Goal: Obtain resource: Download file/media

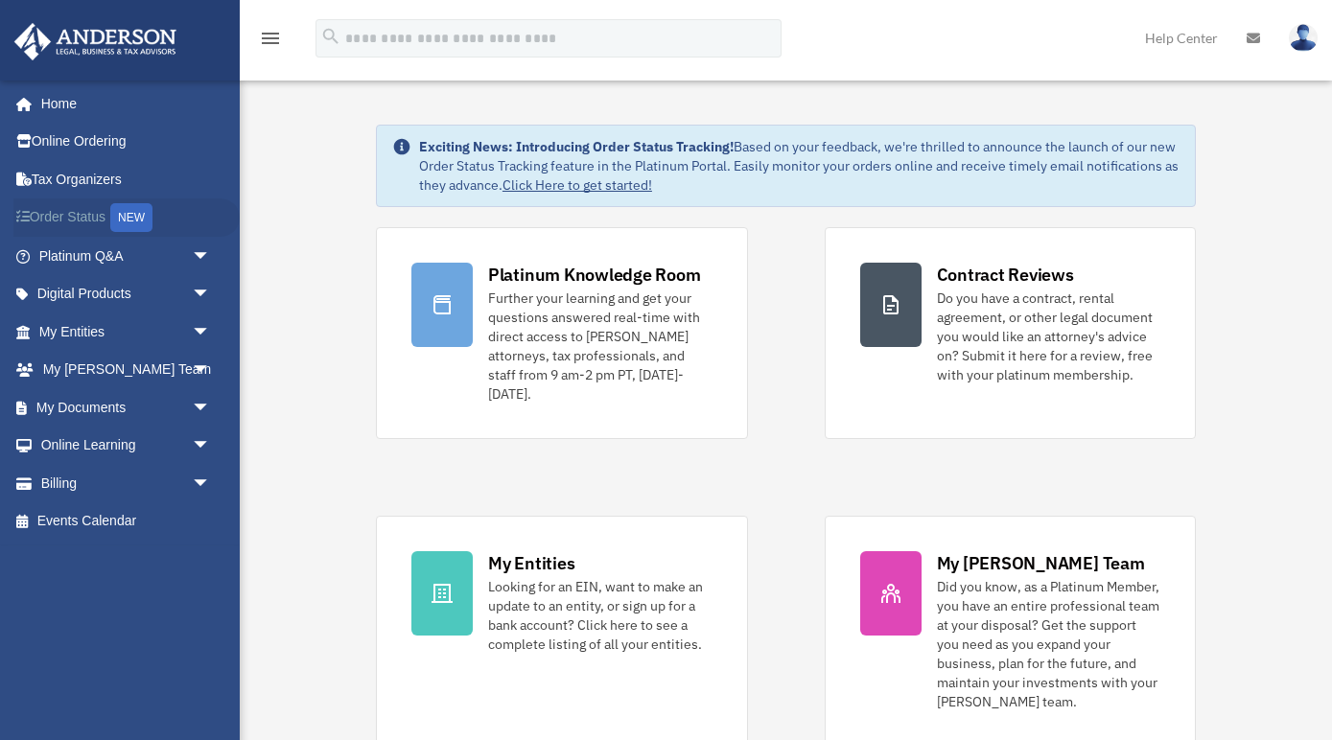
click at [58, 213] on link "Order Status NEW" at bounding box center [126, 217] width 226 height 39
click at [116, 293] on link "Digital Products arrow_drop_down" at bounding box center [126, 294] width 226 height 38
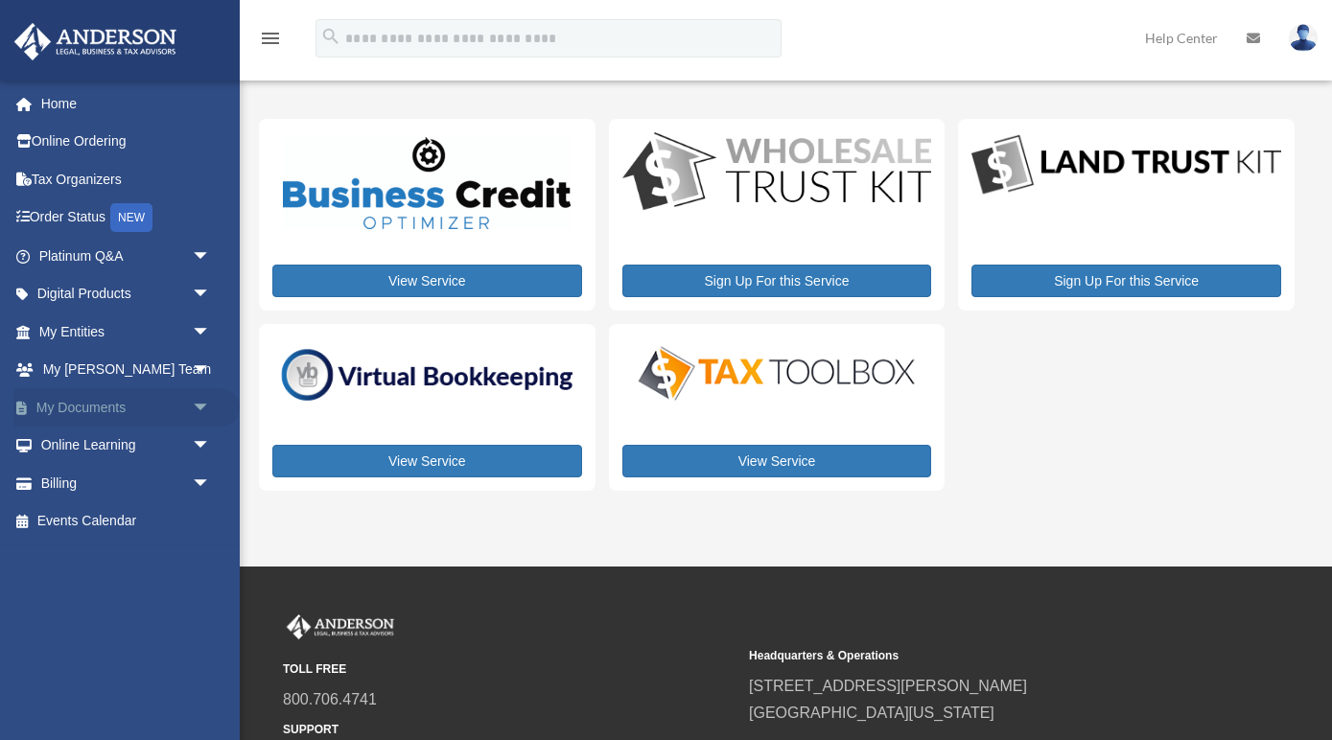
click at [91, 394] on link "My Documents arrow_drop_down" at bounding box center [126, 407] width 226 height 38
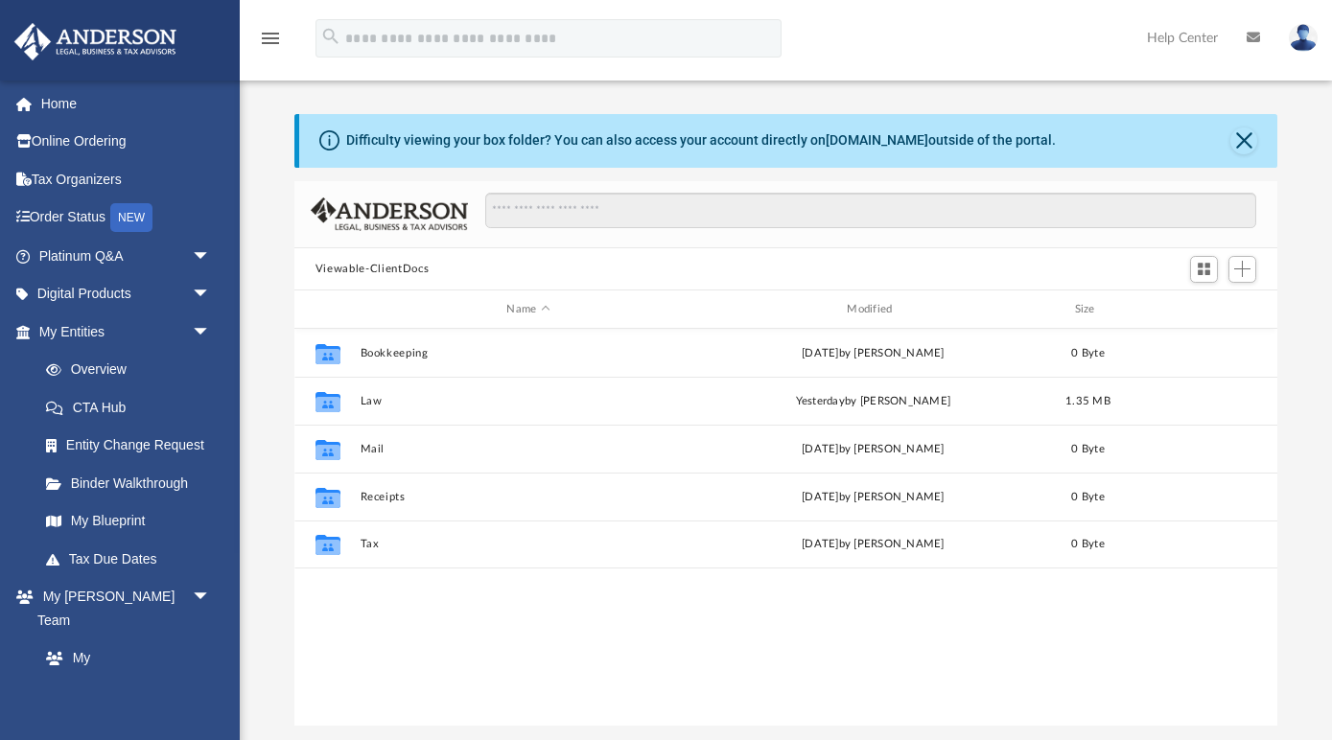
scroll to position [1, 1]
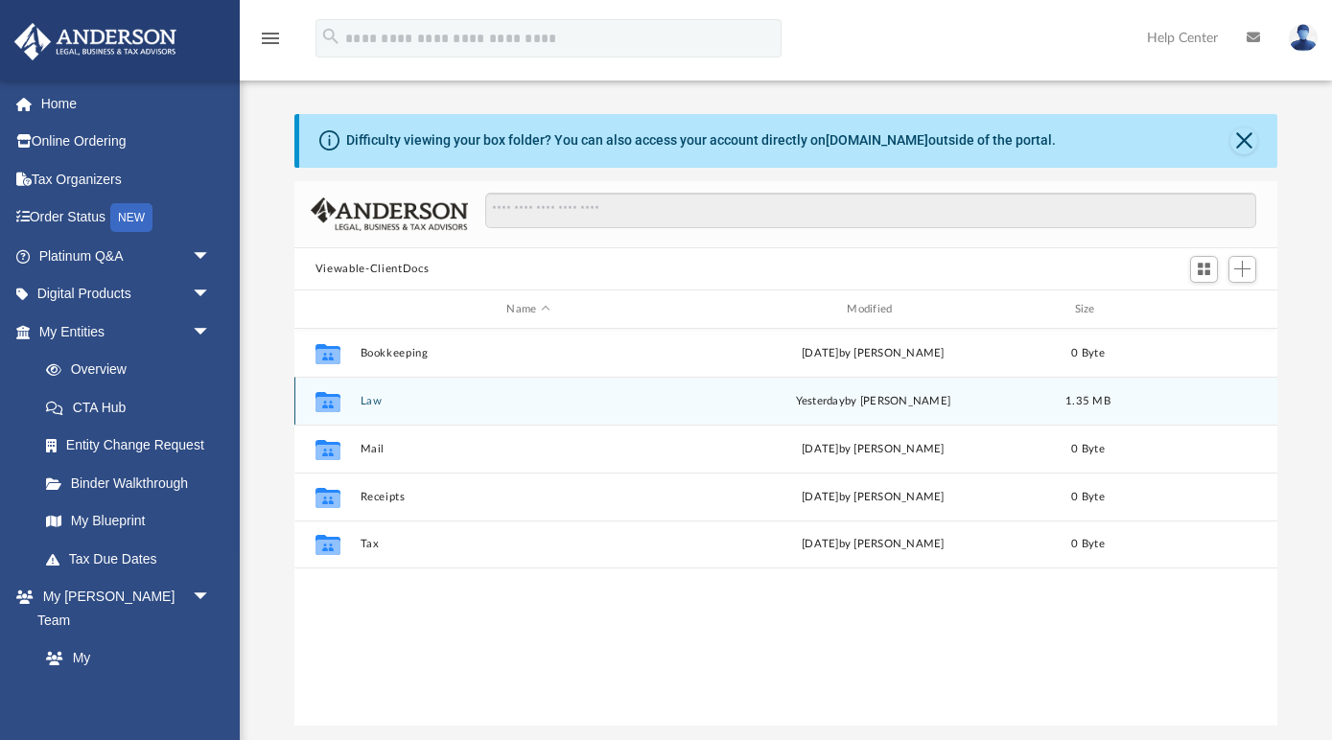
click at [373, 399] on button "Law" at bounding box center [528, 401] width 337 height 12
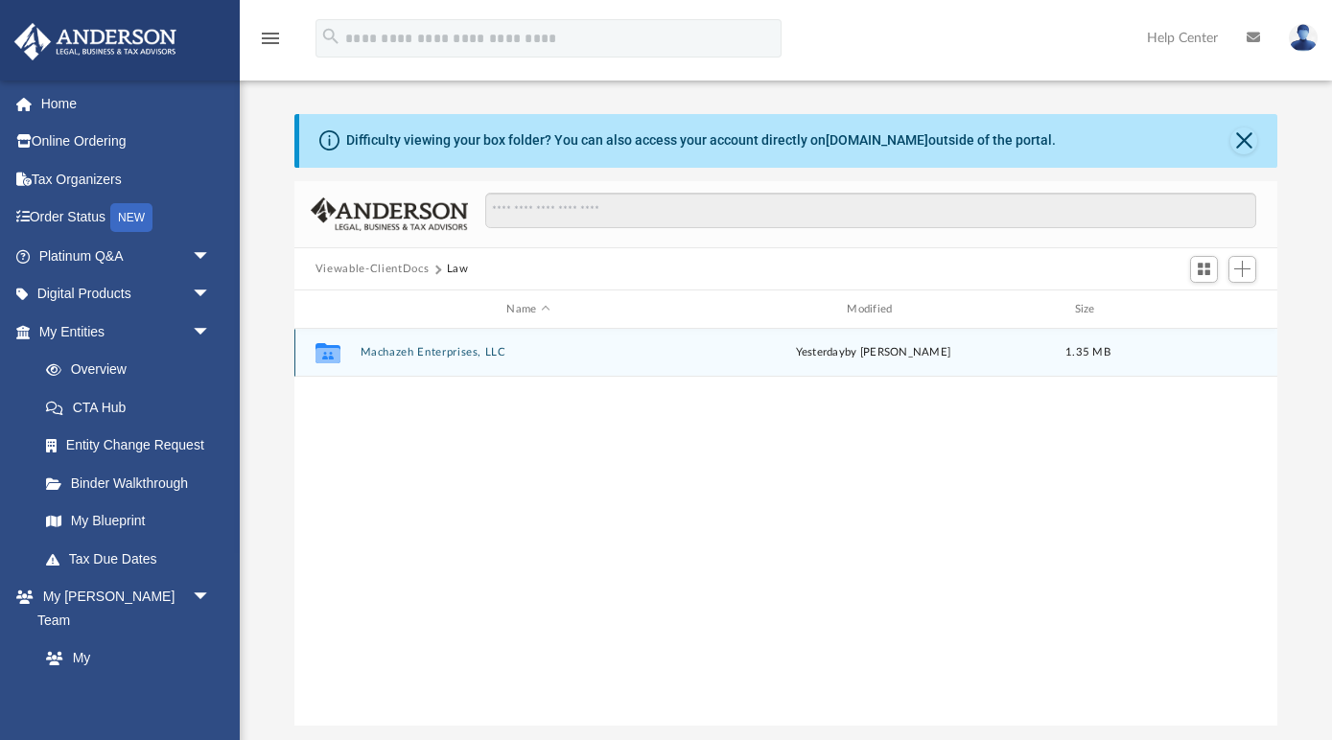
click at [417, 347] on button "Machazeh Enterprises, LLC" at bounding box center [528, 352] width 337 height 12
click at [390, 351] on button "Initial Docs" at bounding box center [528, 352] width 337 height 12
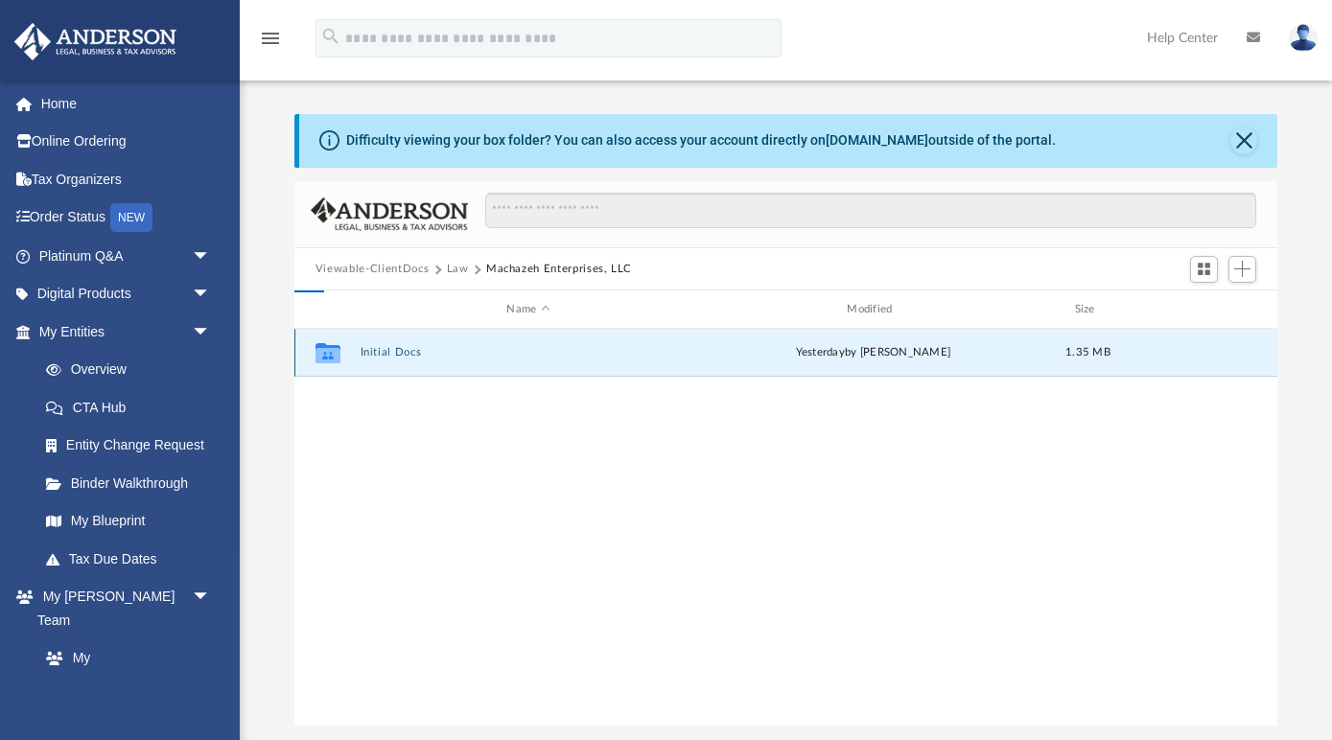
click at [390, 351] on button "Initial Docs" at bounding box center [528, 352] width 337 height 12
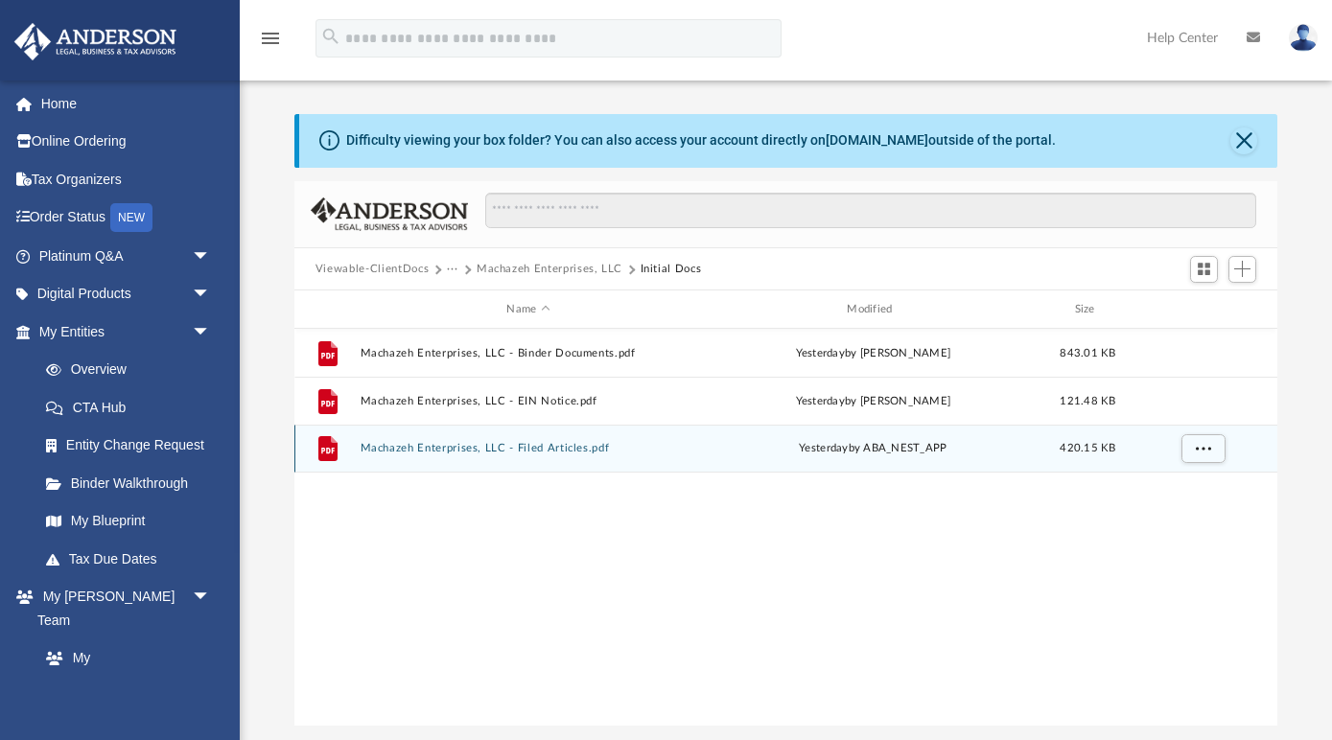
click at [389, 445] on button "Machazeh Enterprises, LLC - Filed Articles.pdf" at bounding box center [528, 448] width 337 height 12
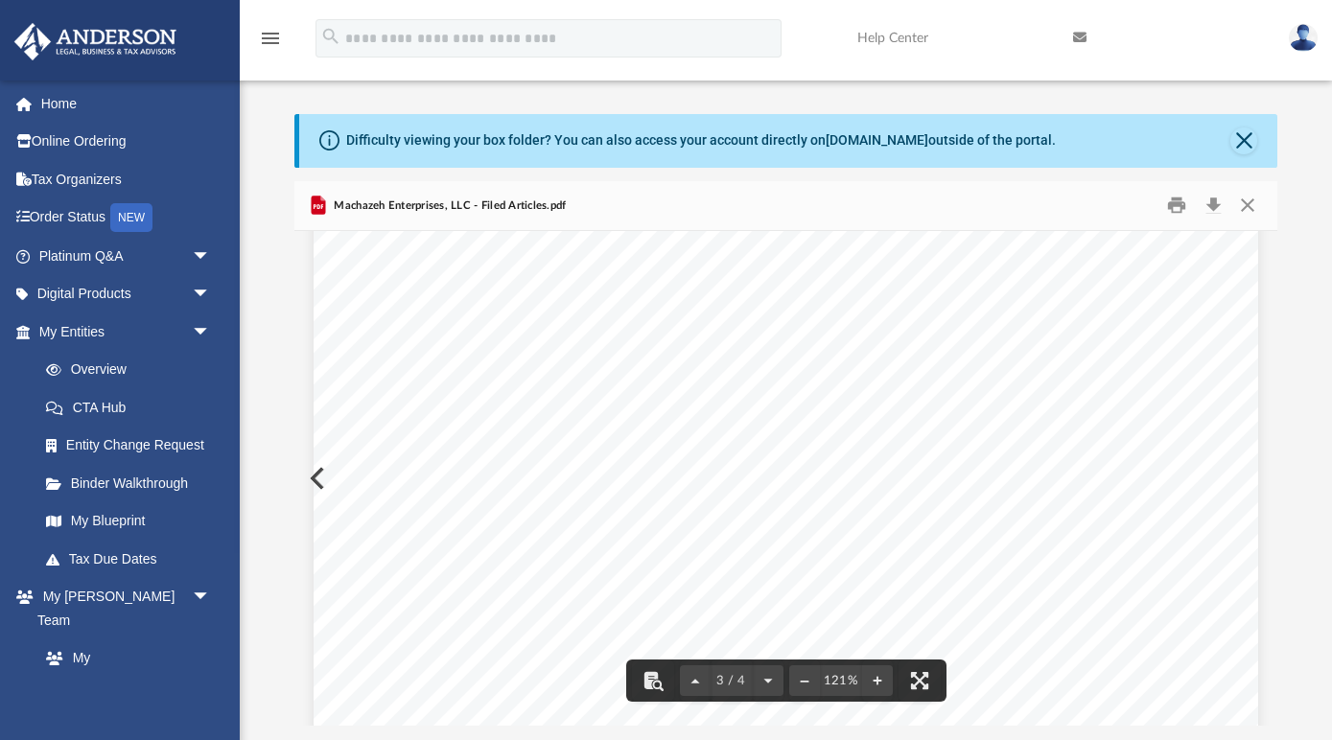
scroll to position [2625, 0]
click at [1217, 204] on button "Download" at bounding box center [1213, 206] width 35 height 30
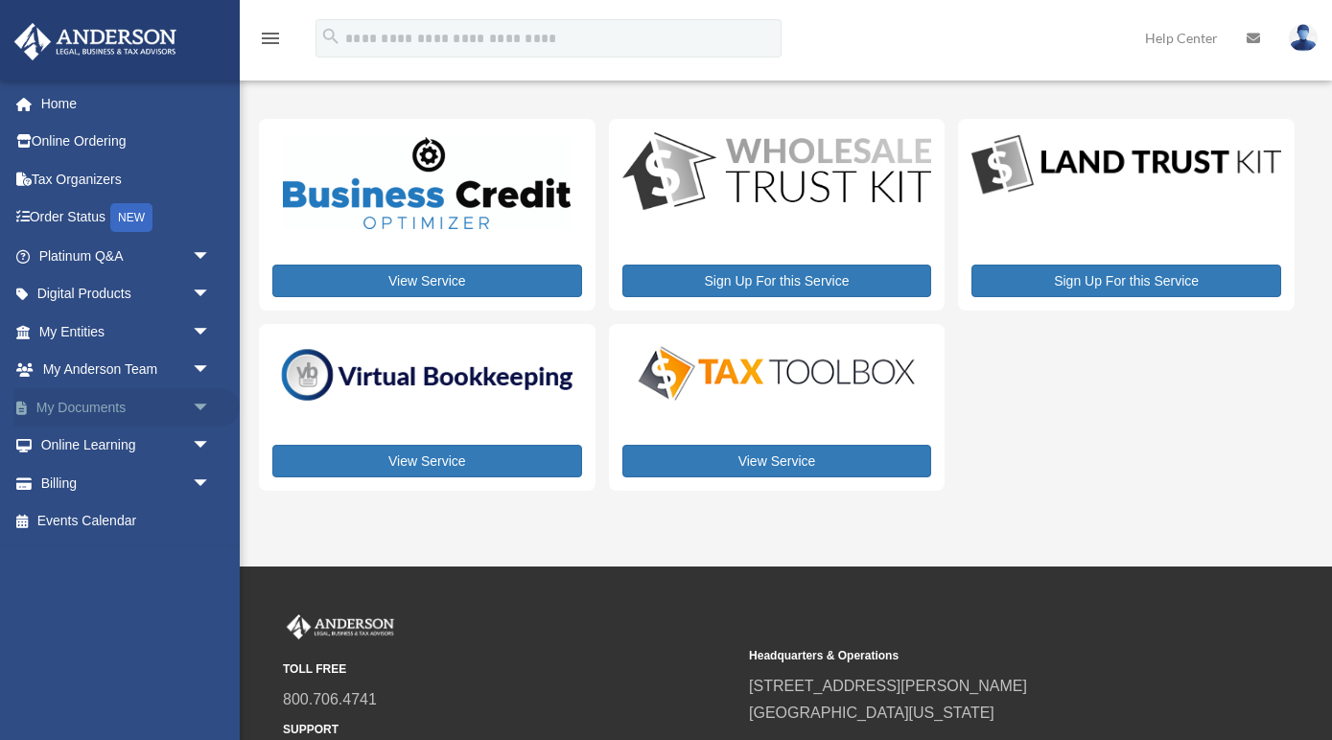
click at [98, 402] on link "My Documents arrow_drop_down" at bounding box center [126, 407] width 226 height 38
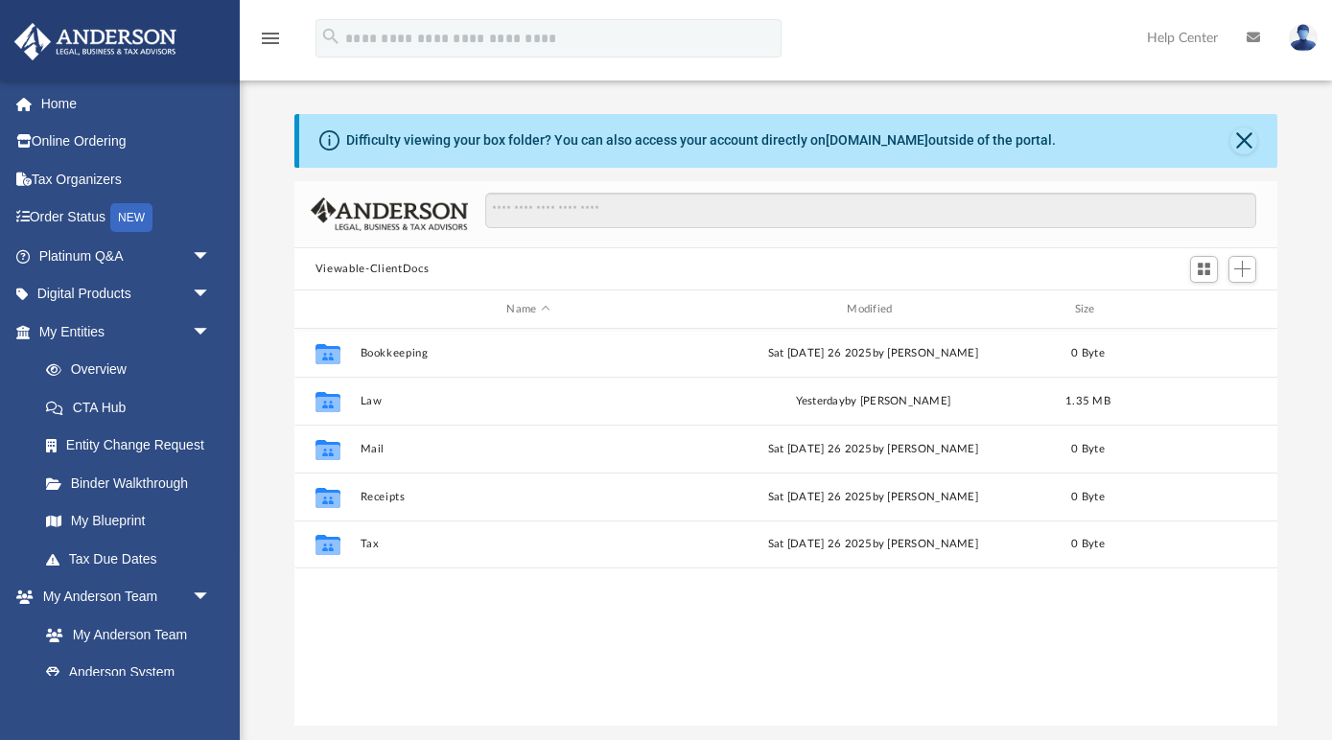
scroll to position [436, 983]
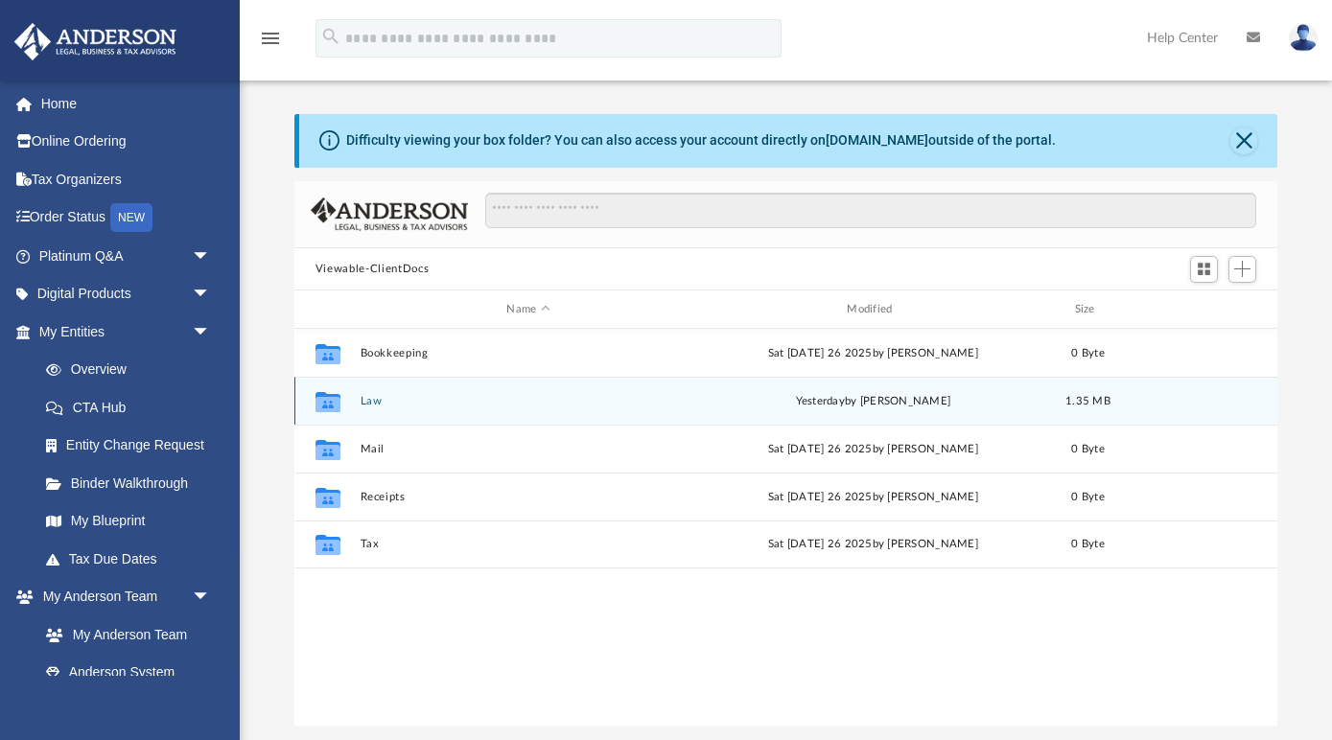
click at [369, 398] on button "Law" at bounding box center [528, 401] width 337 height 12
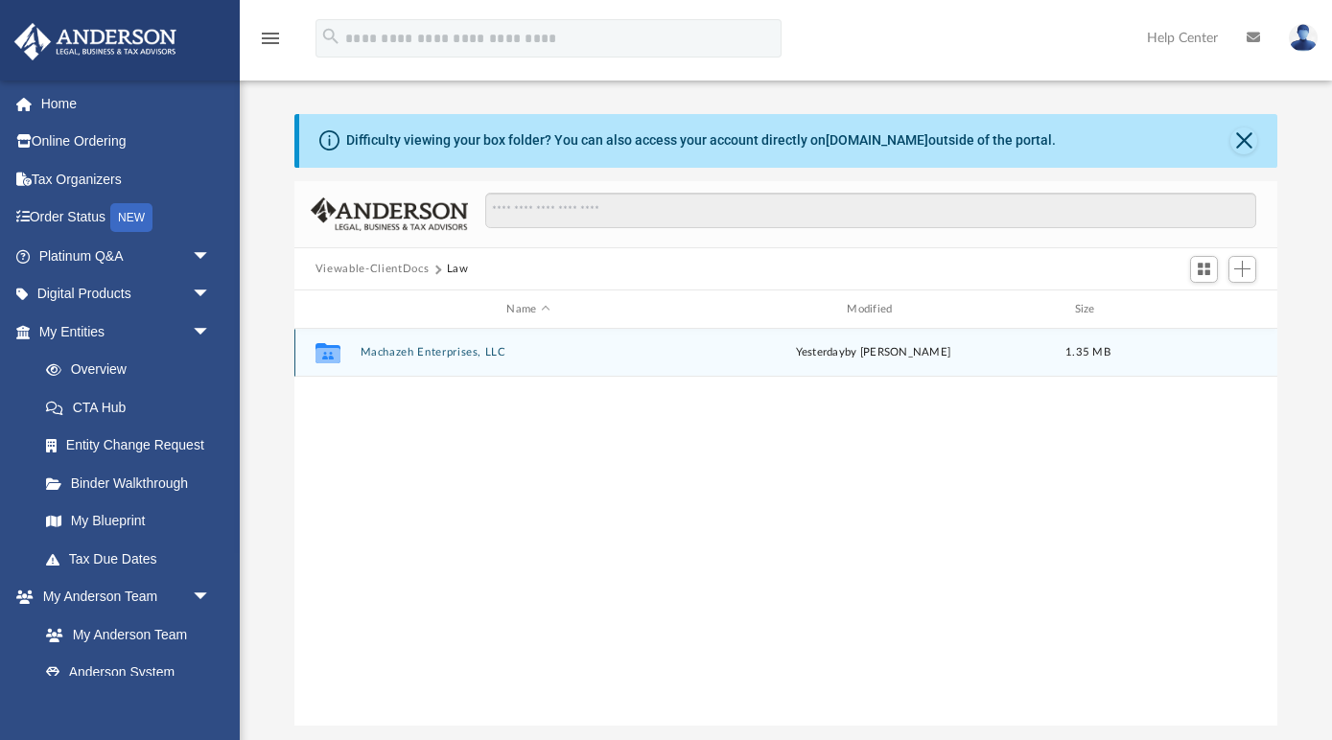
click at [424, 350] on button "Machazeh Enterprises, LLC" at bounding box center [528, 352] width 337 height 12
click at [424, 350] on button "Initial Docs" at bounding box center [528, 352] width 337 height 12
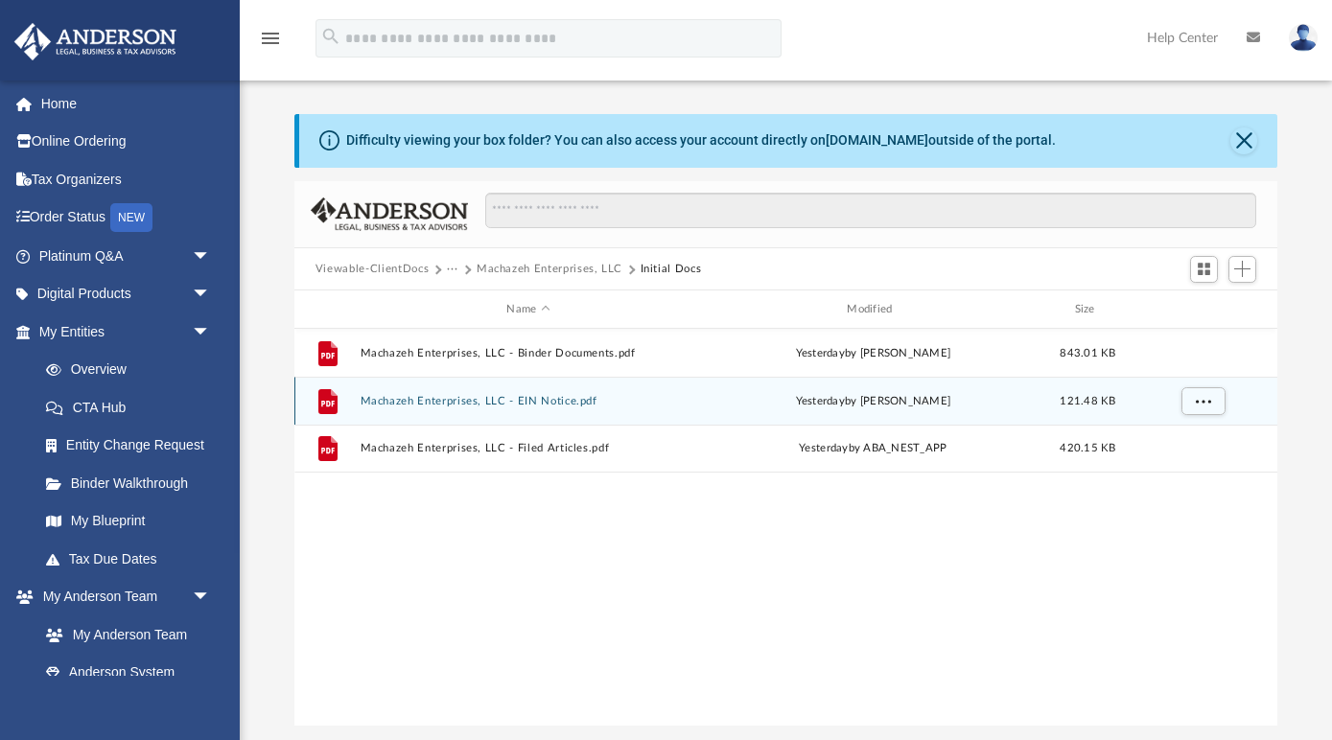
click at [421, 395] on button "Machazeh Enterprises, LLC - EIN Notice.pdf" at bounding box center [528, 401] width 337 height 12
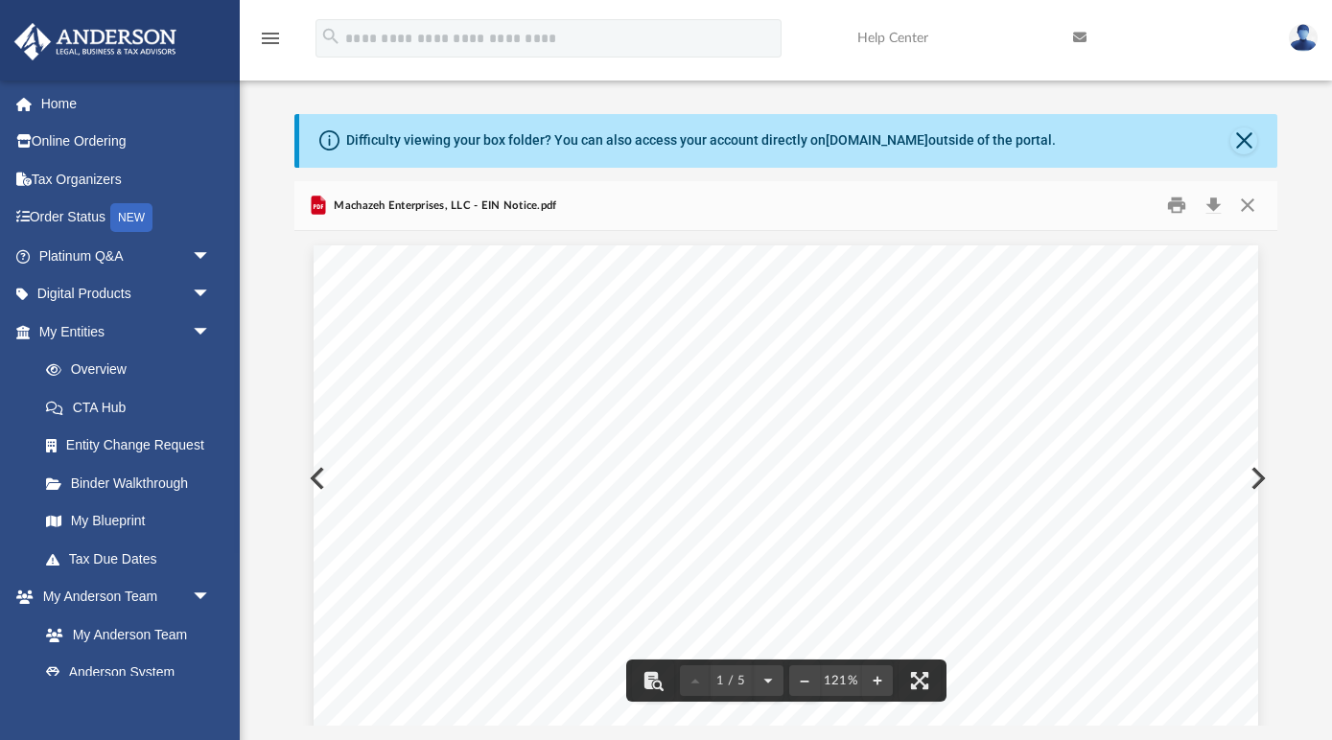
scroll to position [0, 0]
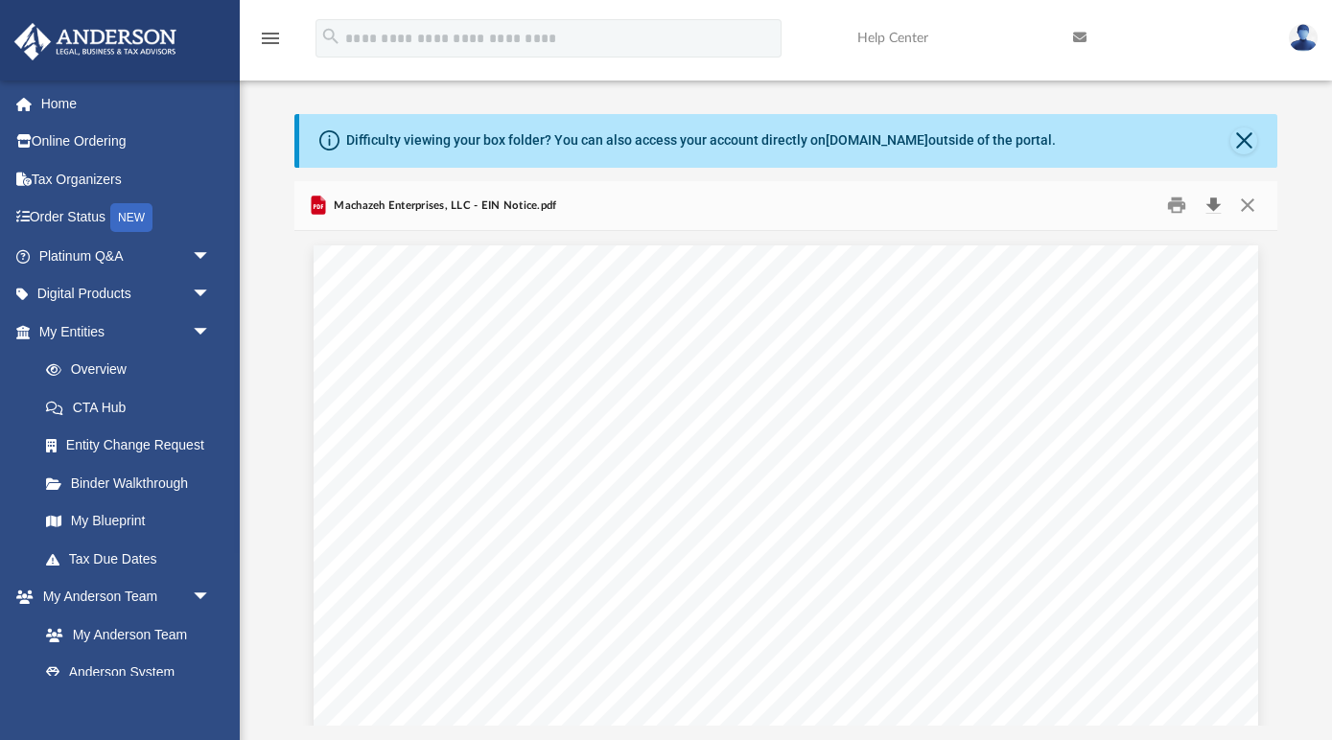
click at [1211, 207] on button "Download" at bounding box center [1213, 206] width 35 height 30
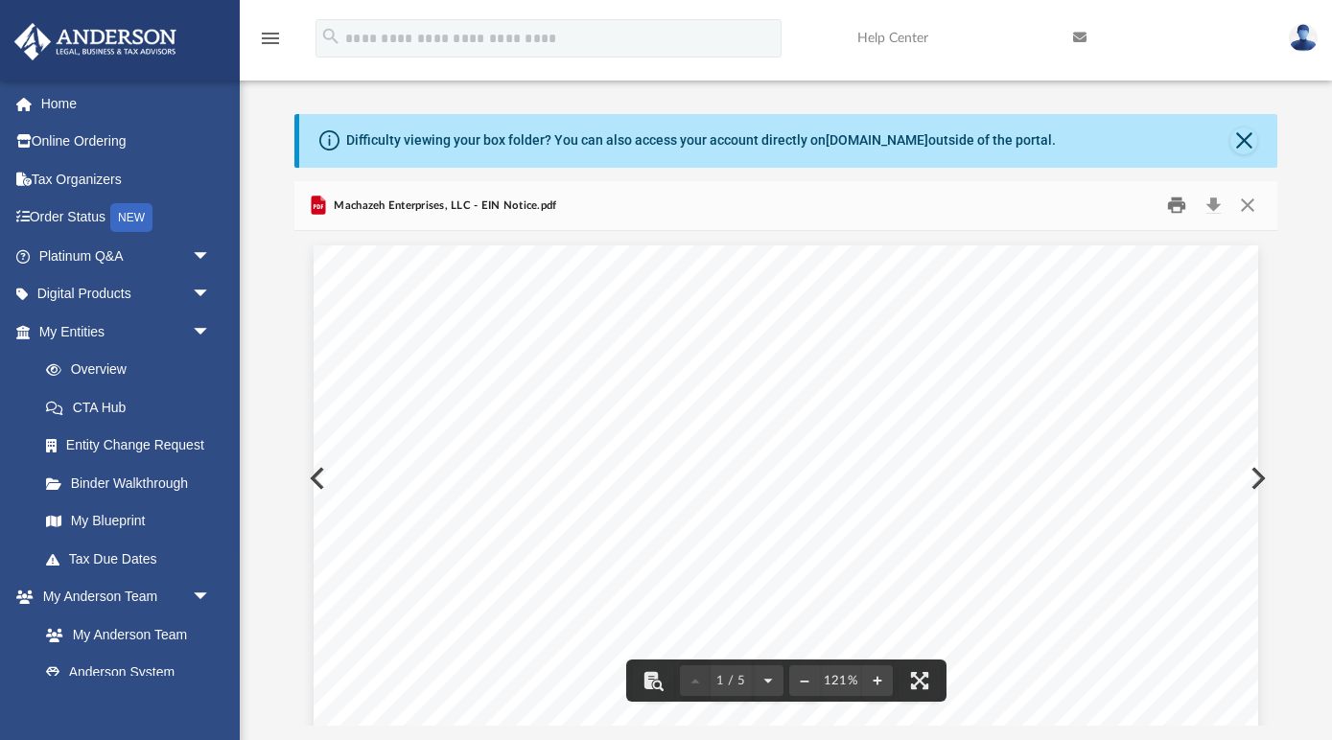
click at [1178, 205] on button "Print" at bounding box center [1177, 206] width 38 height 30
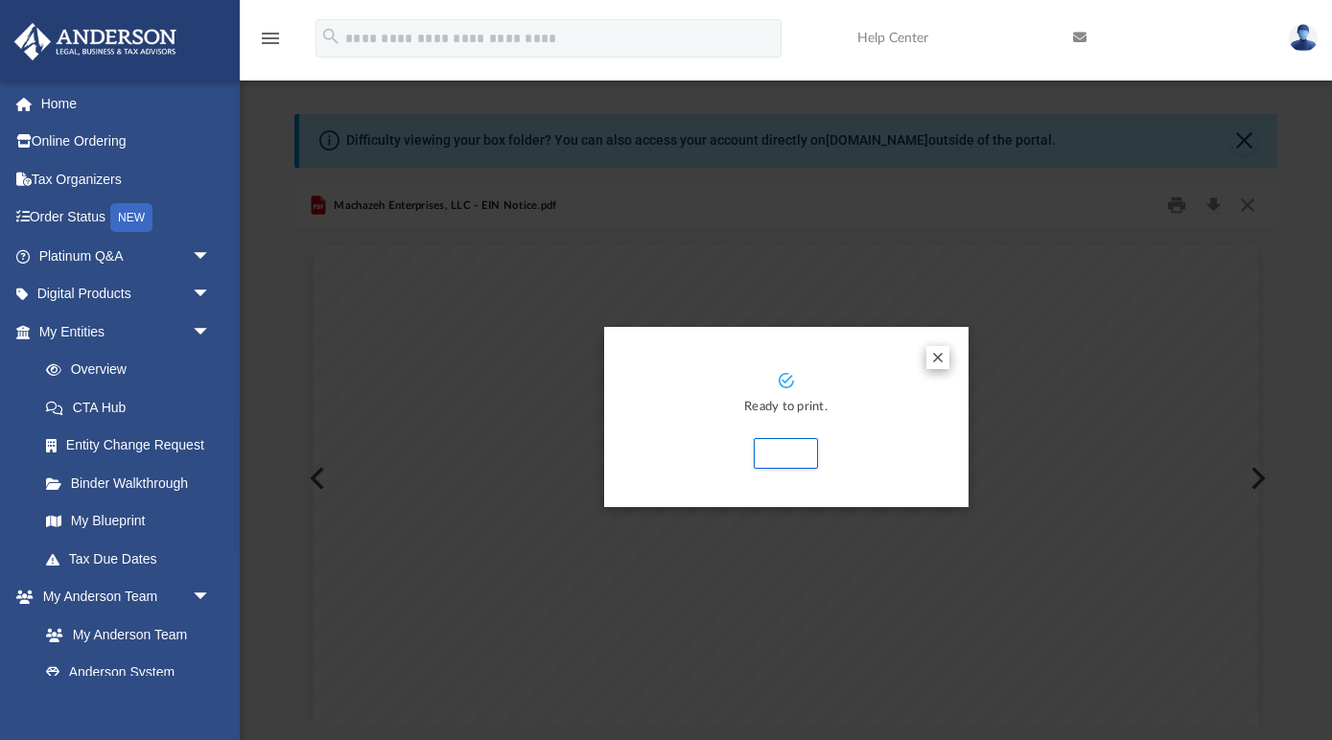
click at [942, 350] on button "Preview" at bounding box center [937, 357] width 23 height 23
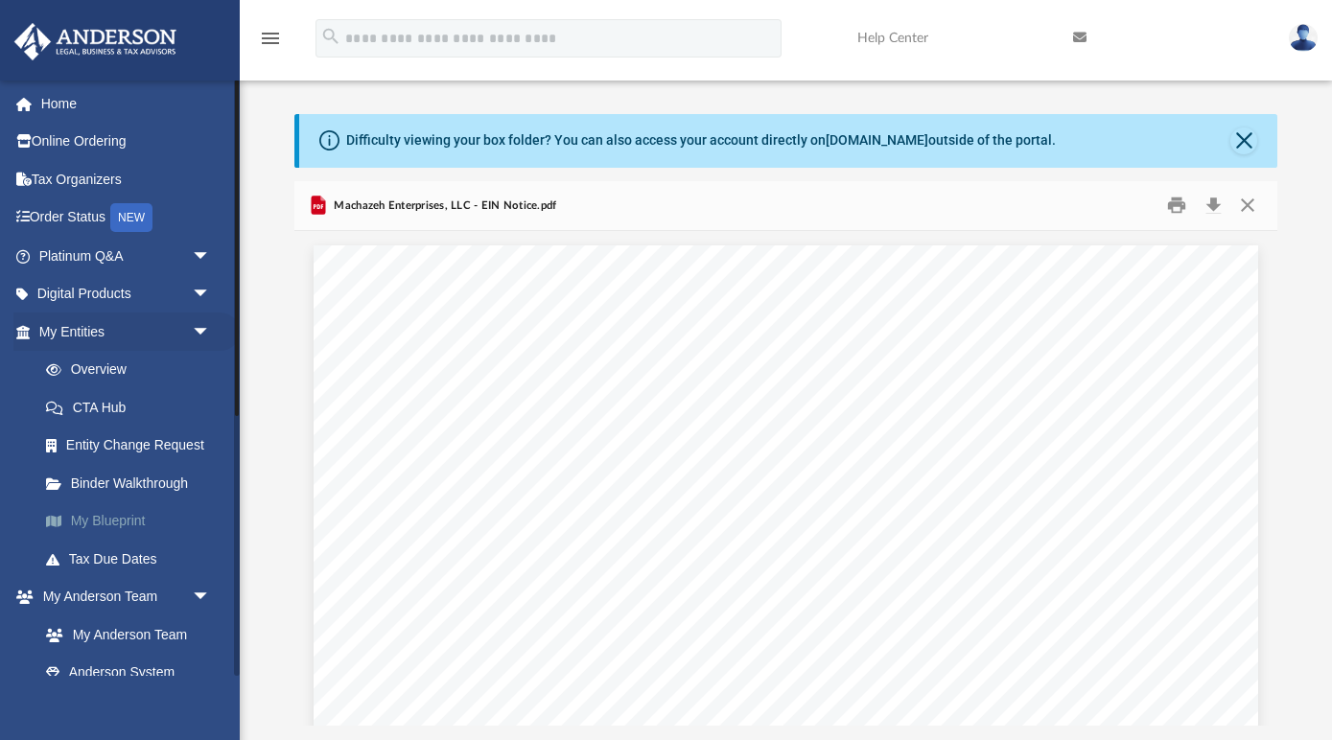
click at [119, 509] on link "My Blueprint" at bounding box center [133, 521] width 213 height 38
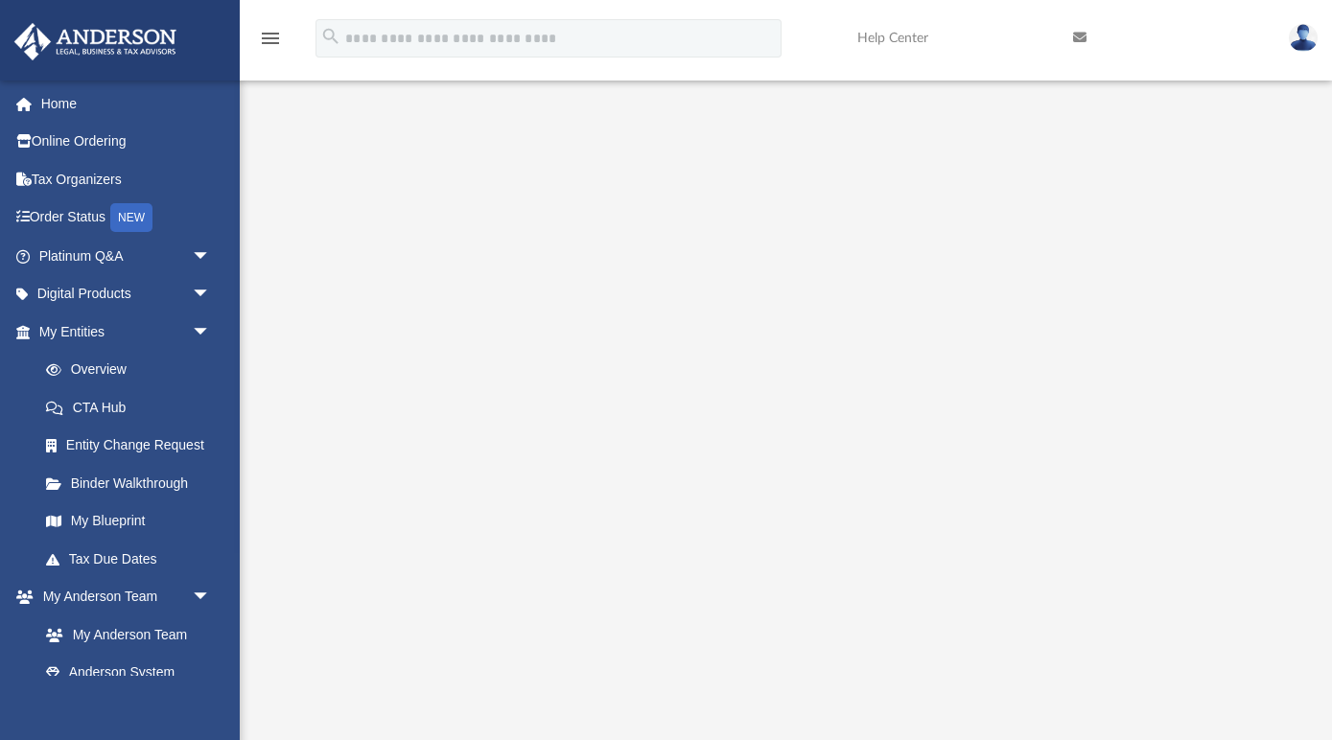
scroll to position [60, 0]
click at [105, 395] on link "CTA Hub" at bounding box center [133, 407] width 213 height 38
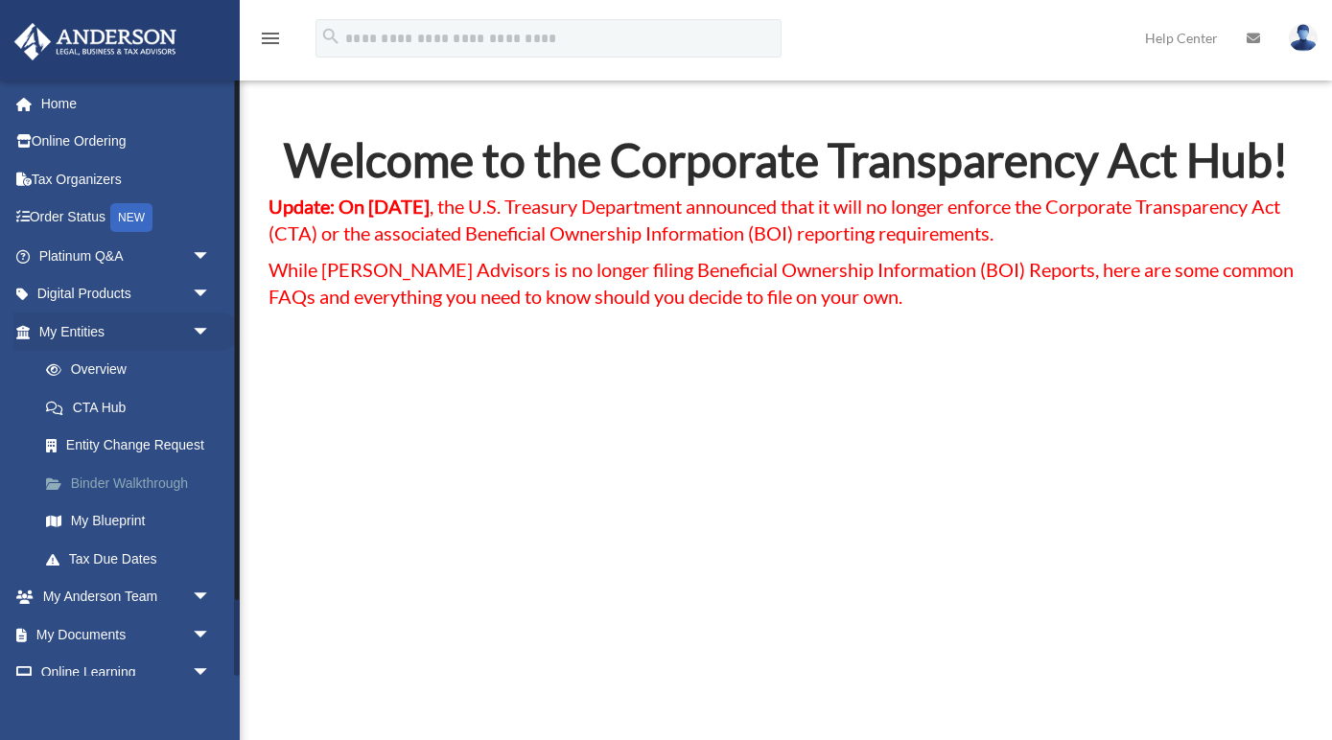
click at [130, 477] on link "Binder Walkthrough" at bounding box center [133, 483] width 213 height 38
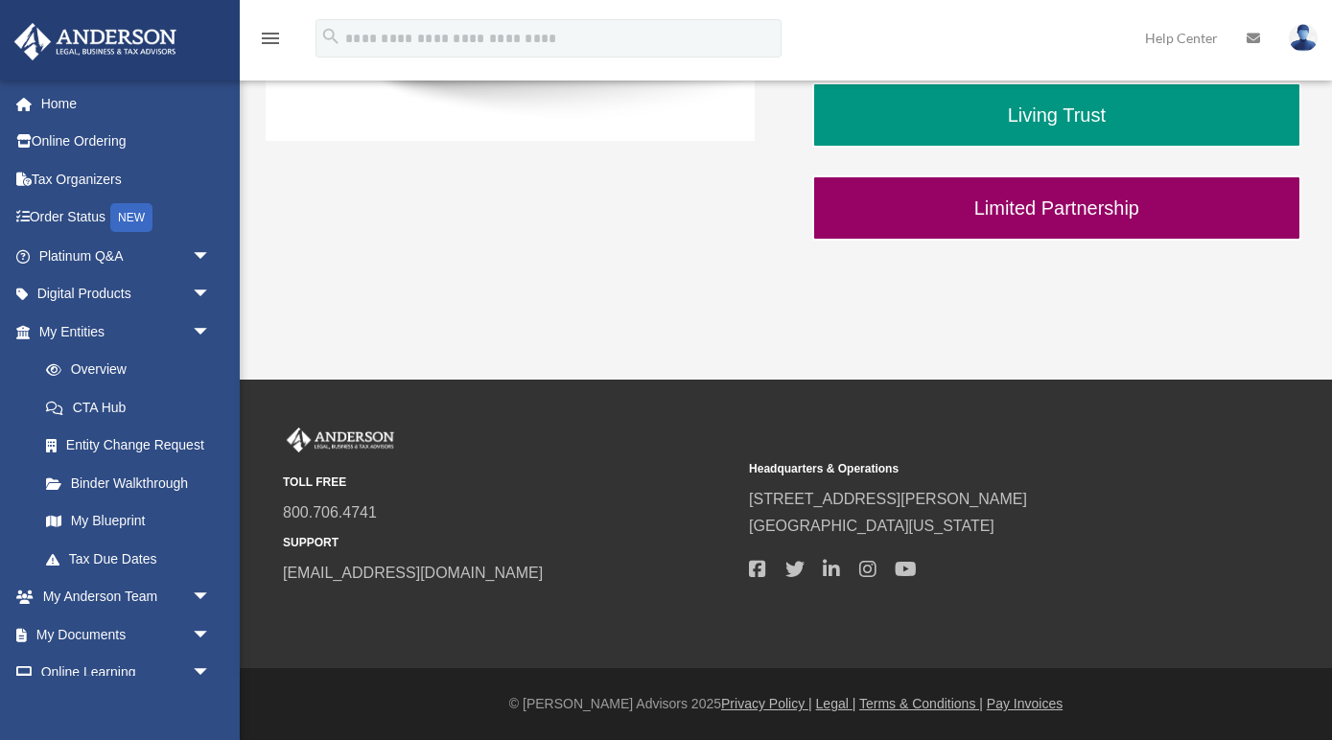
scroll to position [716, 0]
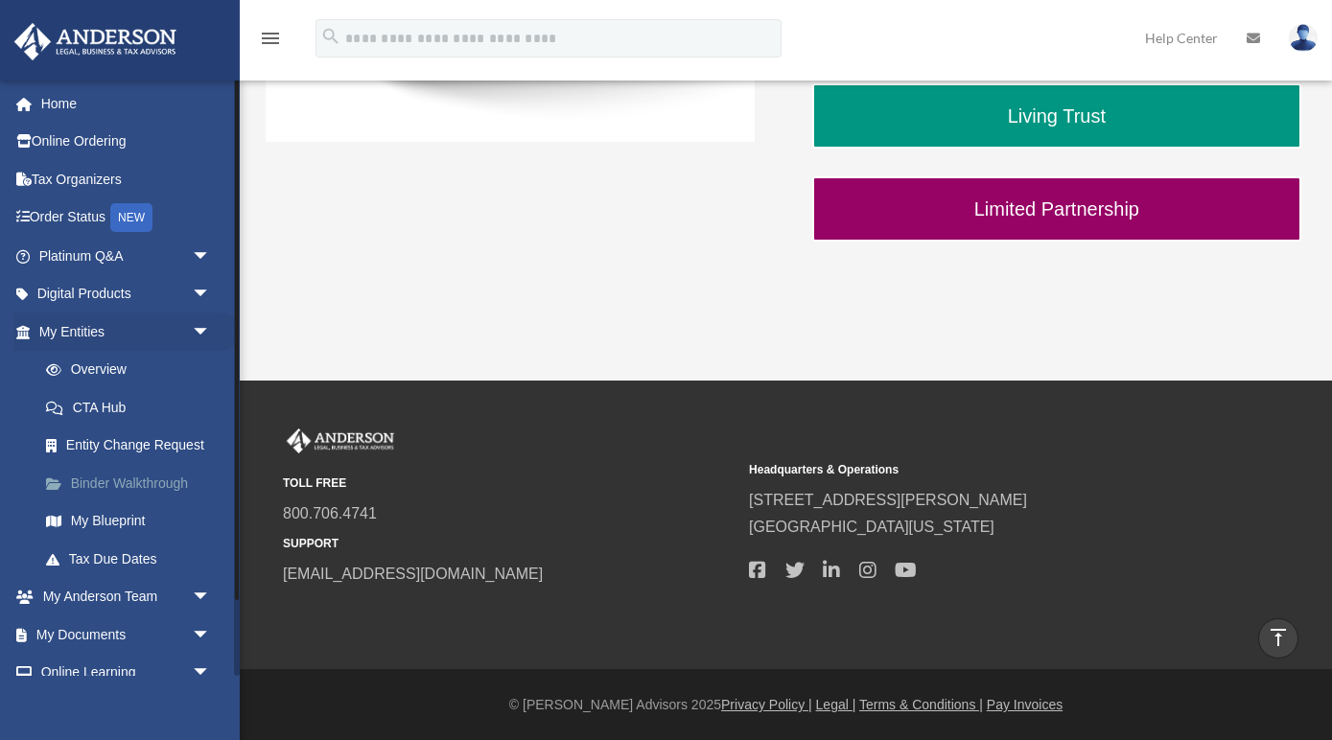
click at [110, 477] on link "Binder Walkthrough" at bounding box center [133, 483] width 213 height 38
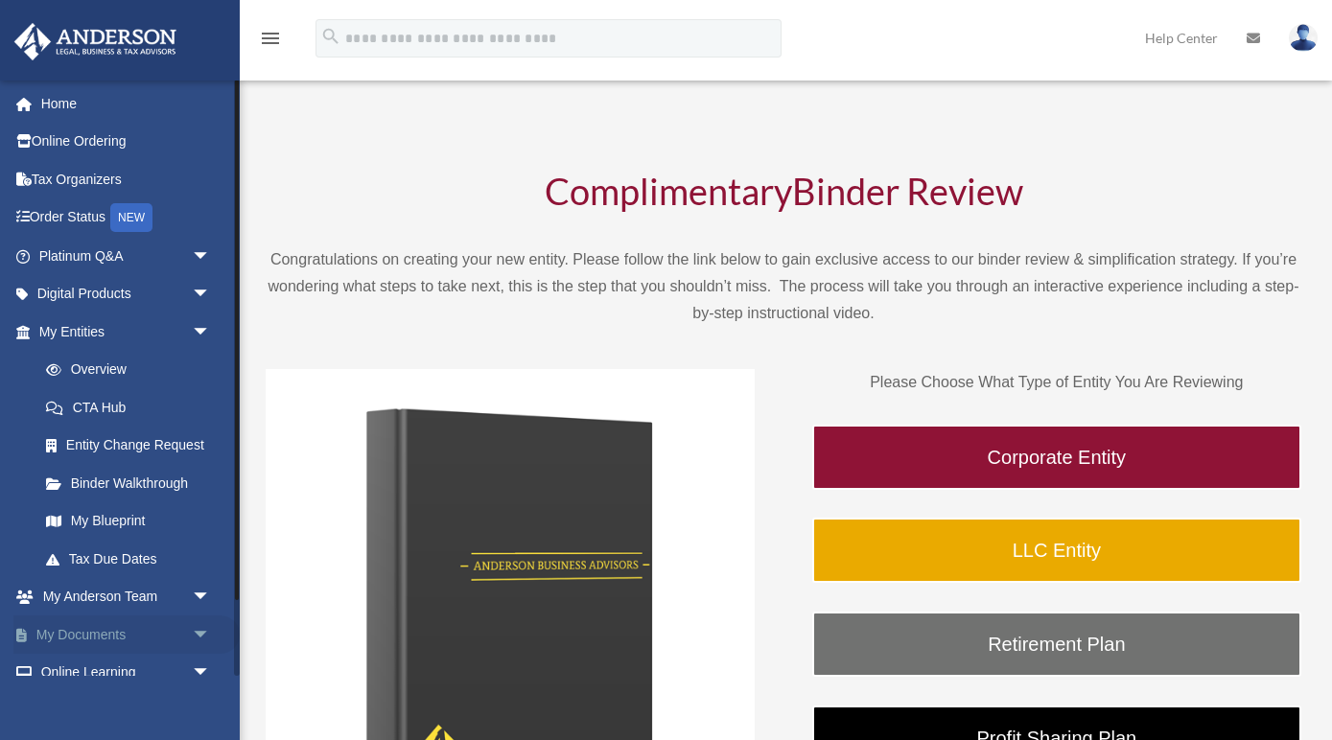
click at [75, 622] on link "My Documents arrow_drop_down" at bounding box center [126, 635] width 226 height 38
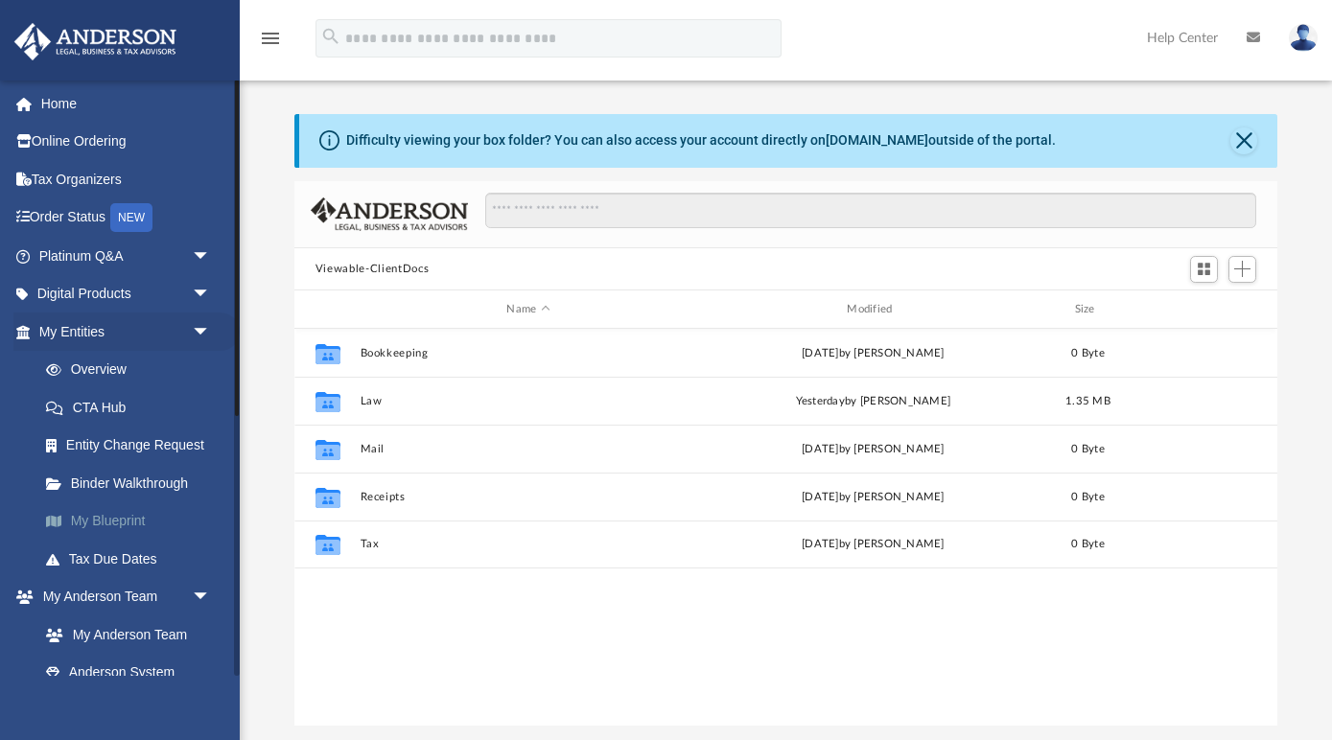
scroll to position [436, 983]
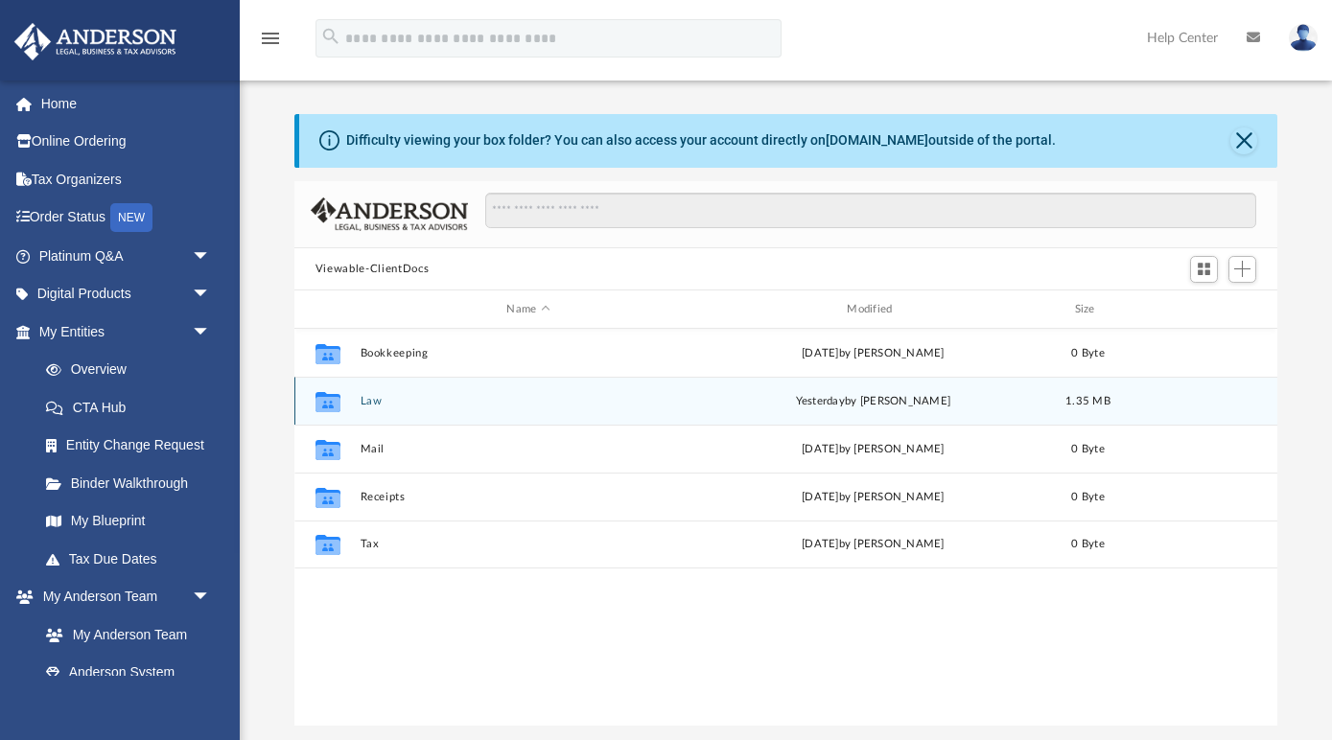
click at [376, 404] on button "Law" at bounding box center [528, 401] width 337 height 12
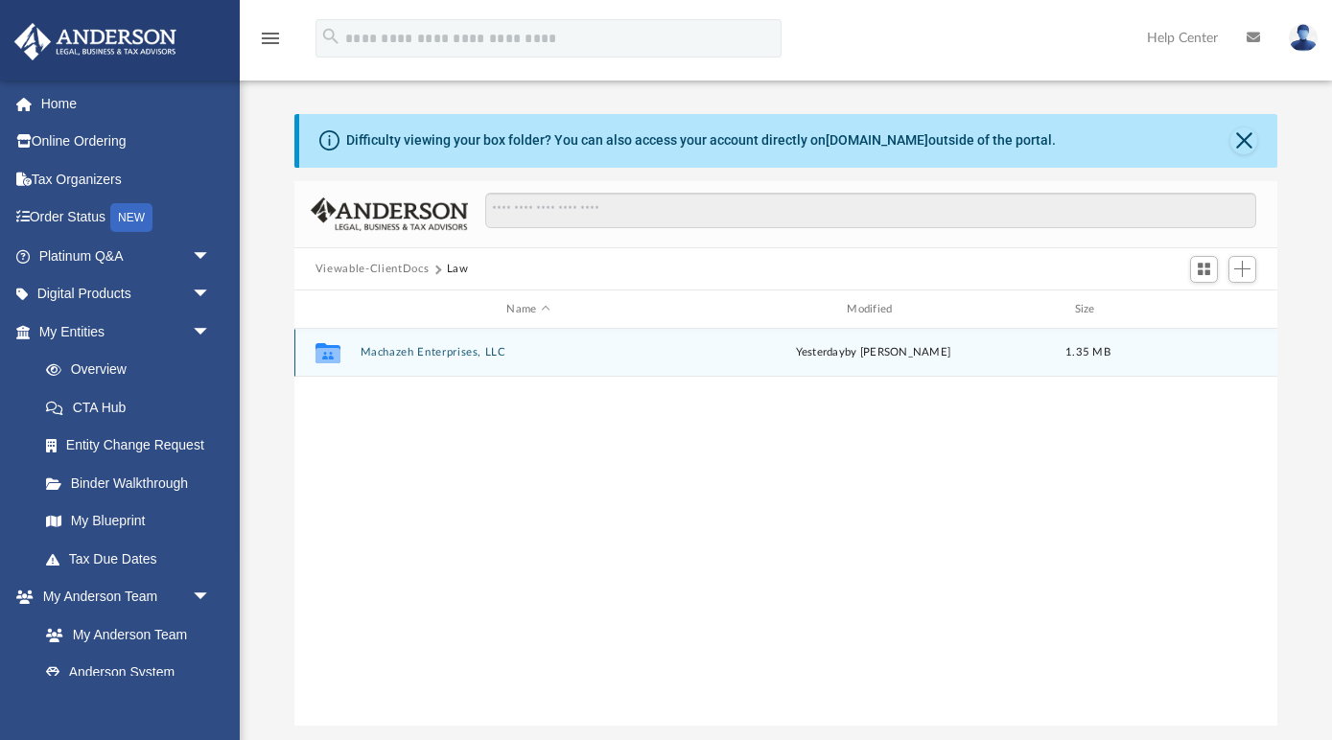
click at [427, 354] on button "Machazeh Enterprises, LLC" at bounding box center [528, 352] width 337 height 12
click at [404, 354] on button "Initial Docs" at bounding box center [528, 352] width 337 height 12
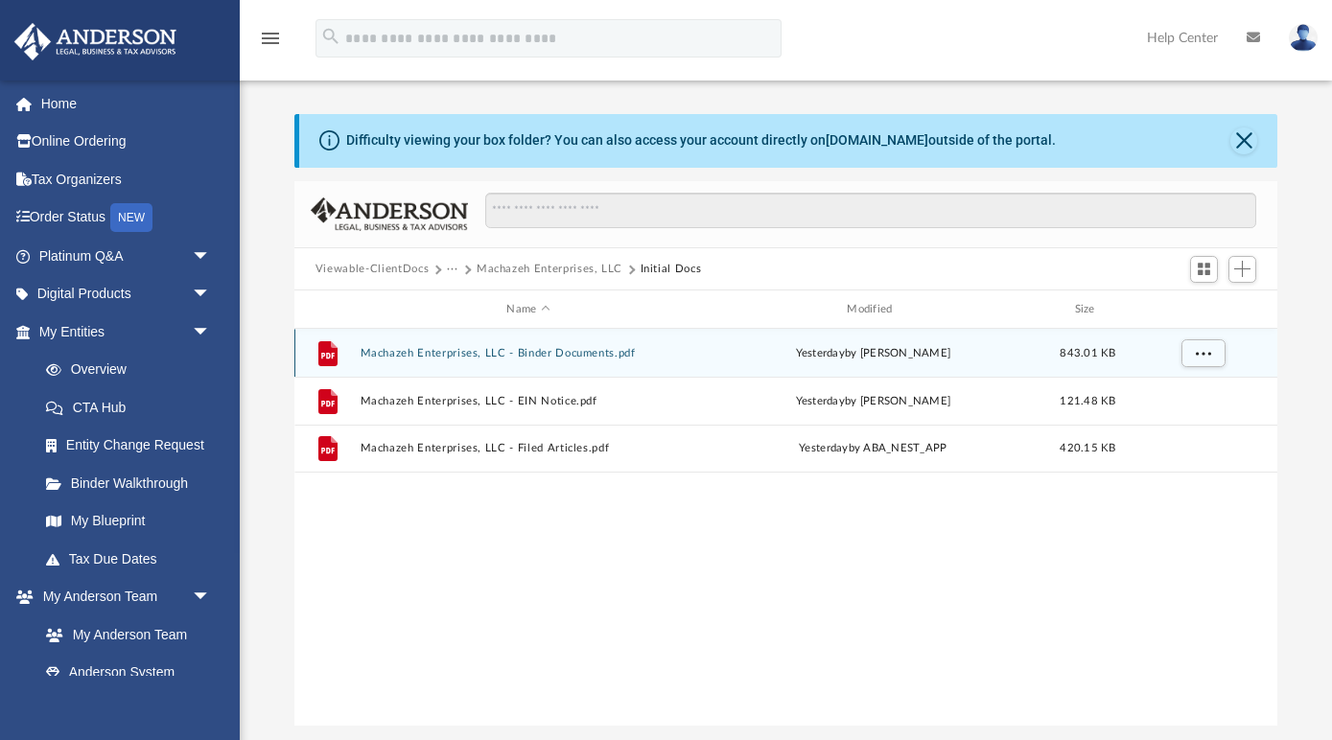
click at [423, 355] on button "Machazeh Enterprises, LLC - Binder Documents.pdf" at bounding box center [528, 353] width 337 height 12
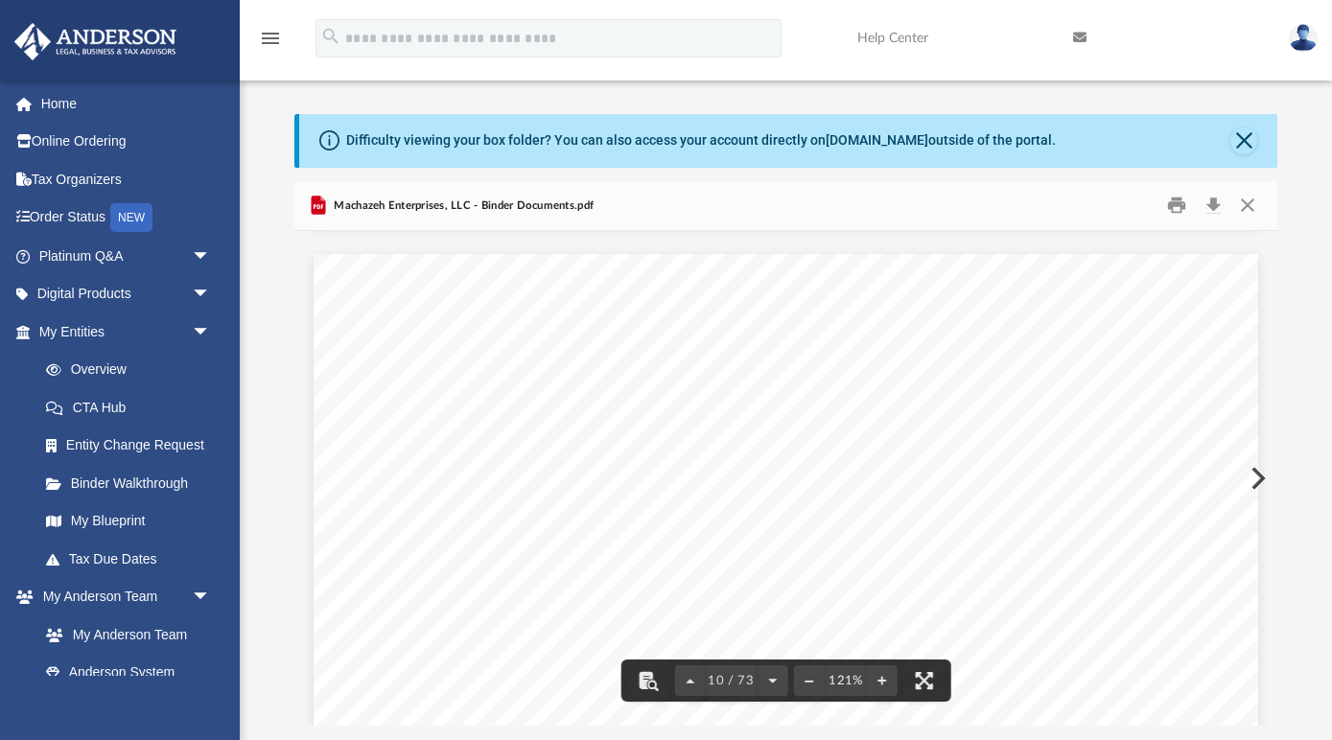
scroll to position [11145, 0]
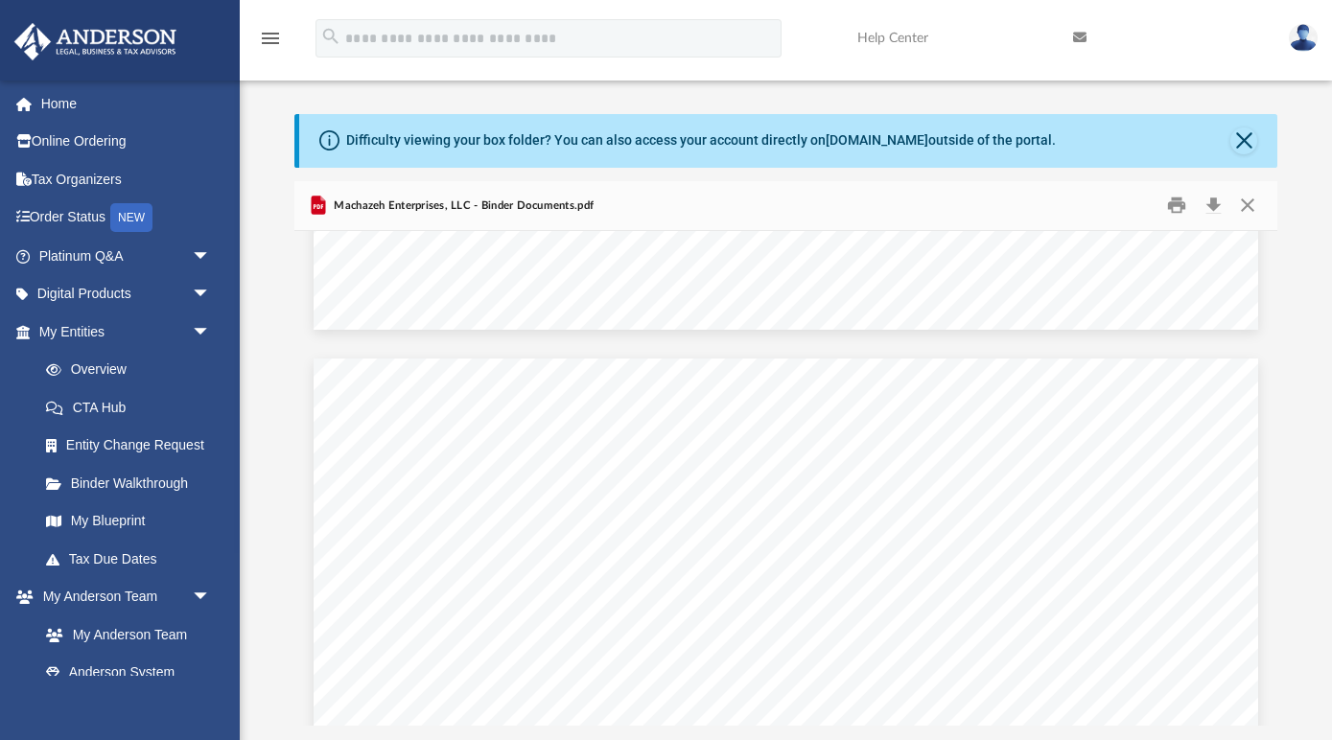
click at [273, 34] on icon "menu" at bounding box center [270, 38] width 23 height 23
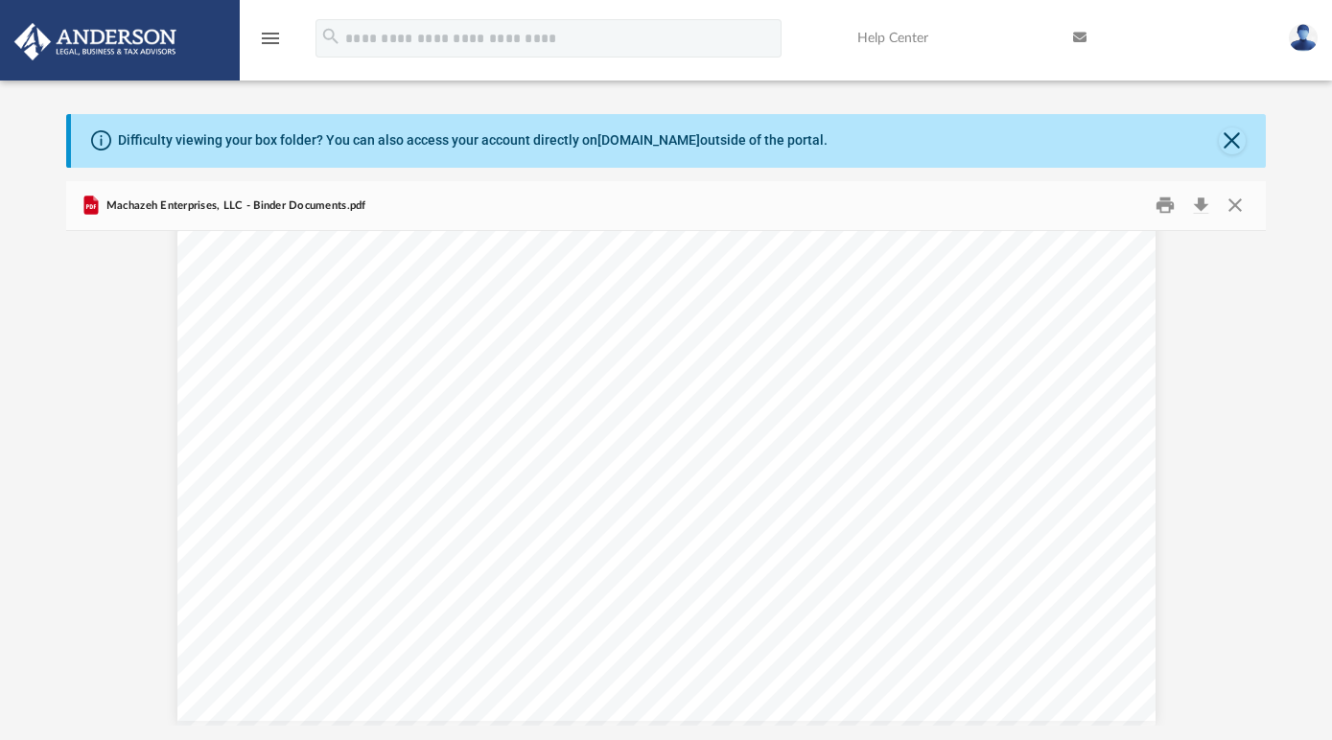
scroll to position [436, 1198]
click at [273, 34] on icon "menu" at bounding box center [270, 38] width 23 height 23
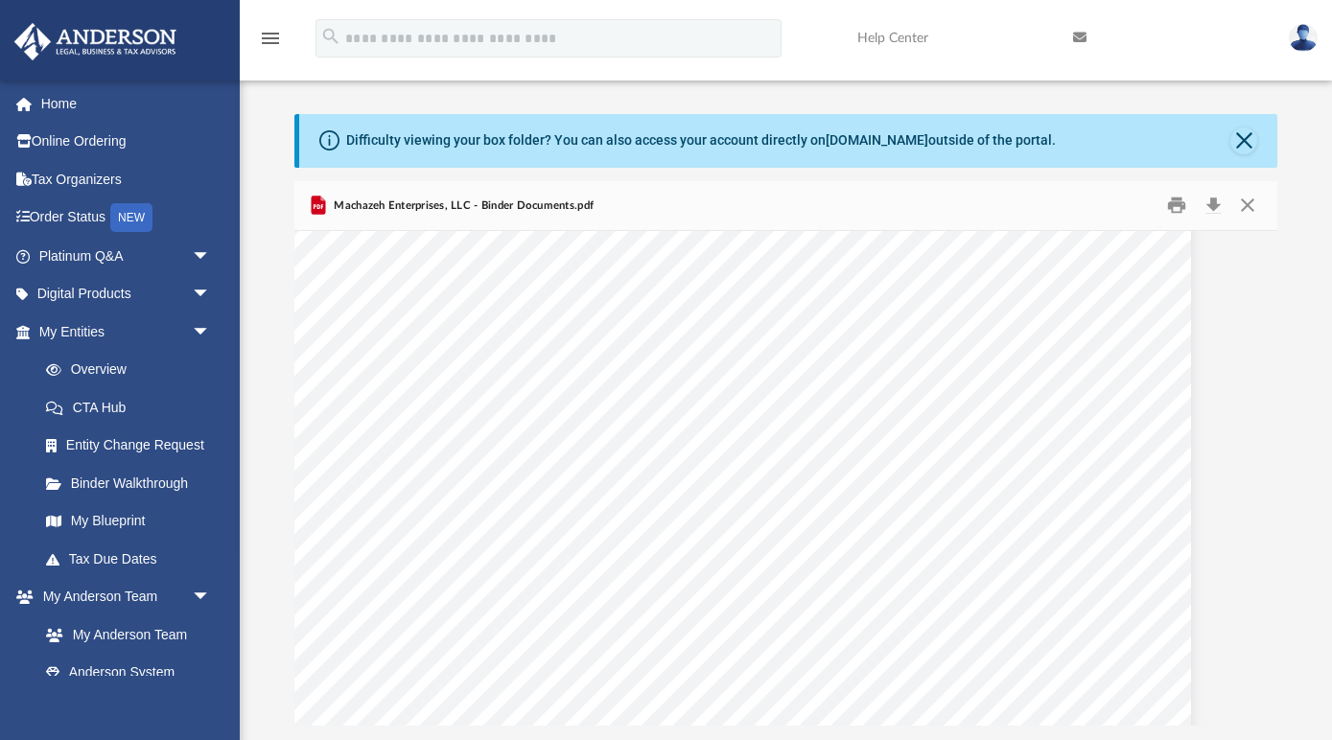
scroll to position [11258, 0]
click at [55, 144] on link "Online Ordering" at bounding box center [126, 142] width 226 height 38
